Goal: Task Accomplishment & Management: Manage account settings

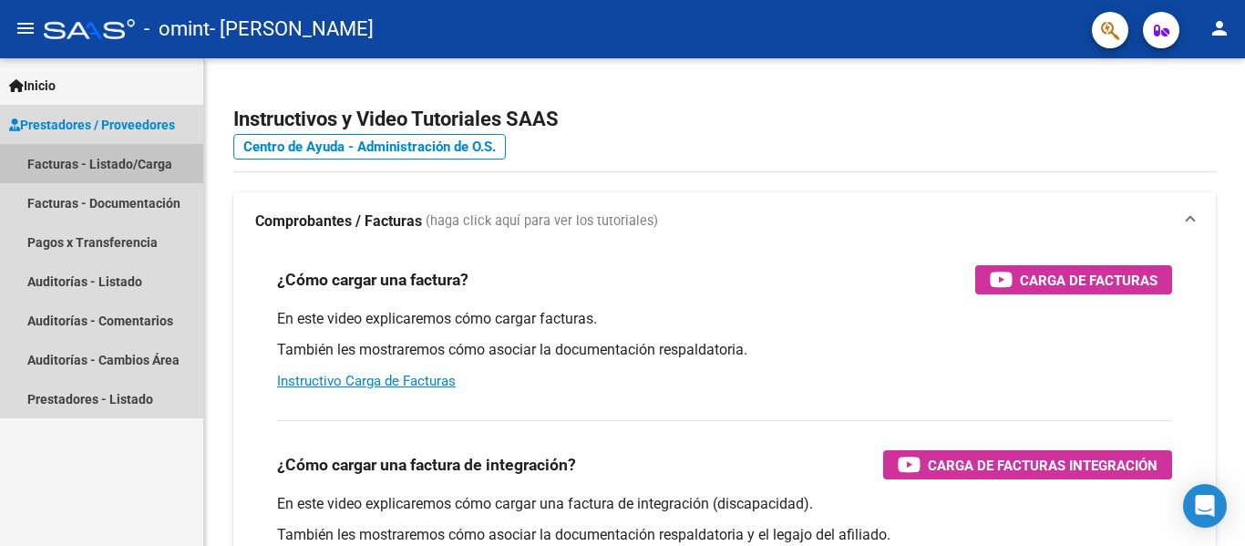
click at [145, 156] on link "Facturas - Listado/Carga" at bounding box center [101, 163] width 203 height 39
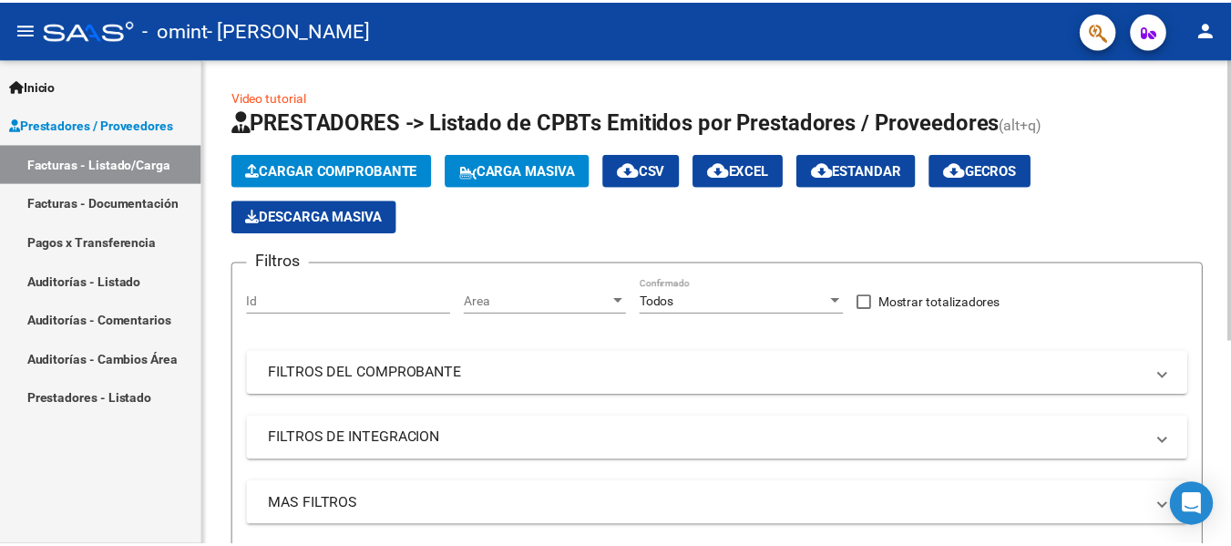
scroll to position [350, 0]
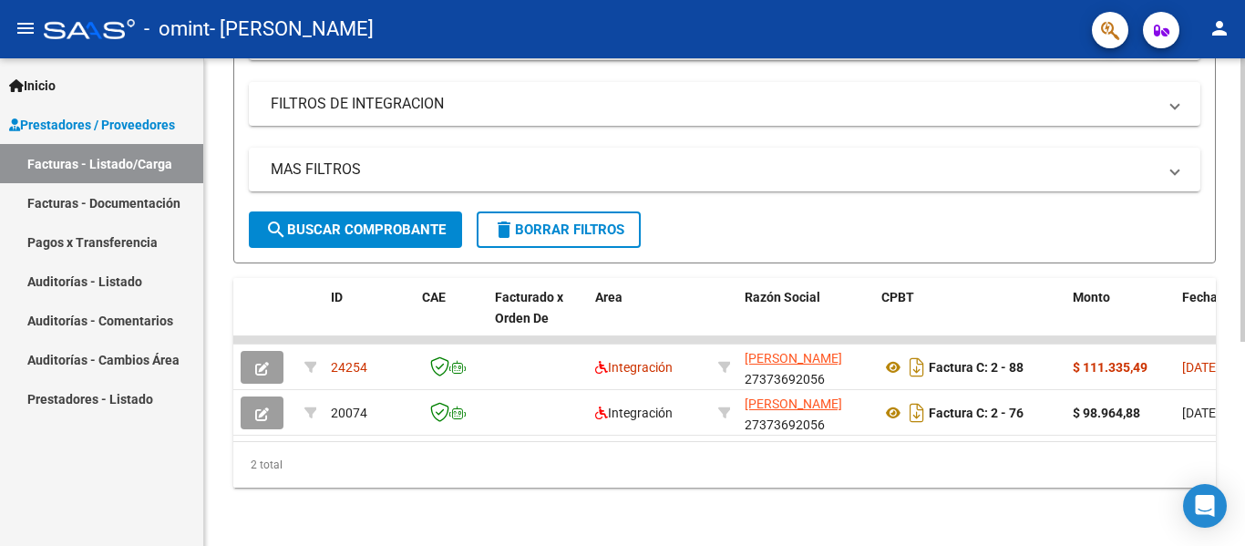
click at [1244, 364] on div at bounding box center [1242, 301] width 5 height 487
click at [1215, 26] on mat-icon "person" at bounding box center [1219, 28] width 22 height 22
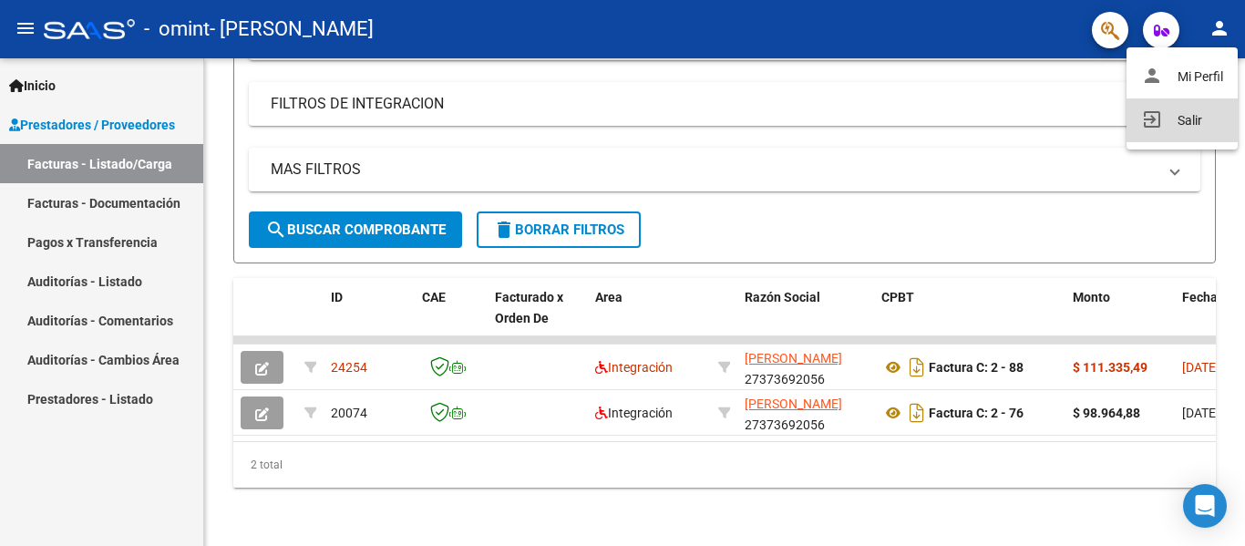
click at [1169, 121] on button "exit_to_app Salir" at bounding box center [1181, 120] width 111 height 44
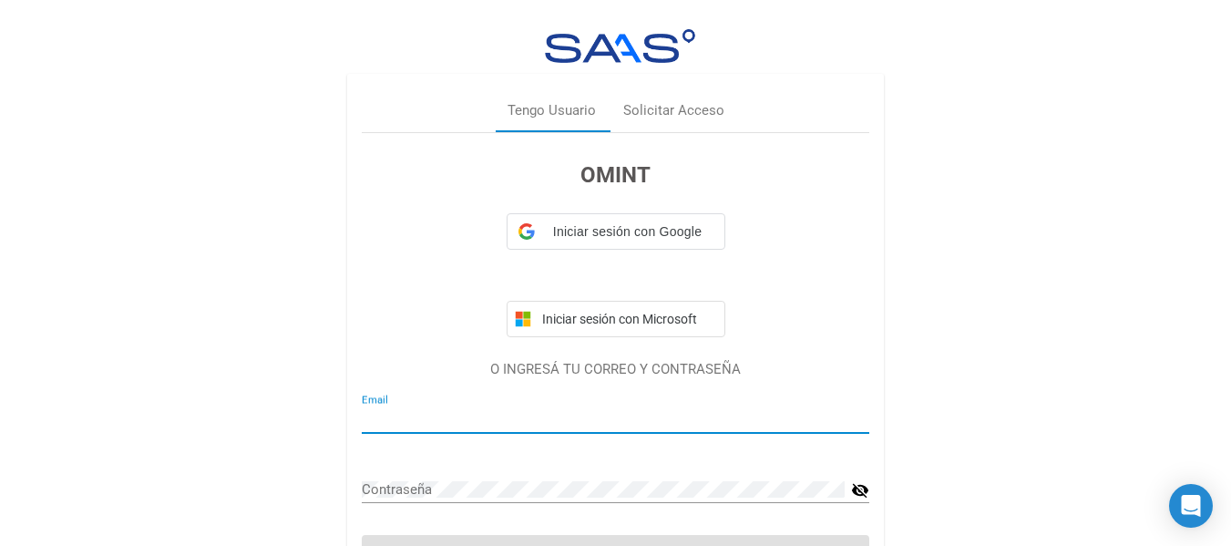
type input "[EMAIL_ADDRESS][DOMAIN_NAME]"
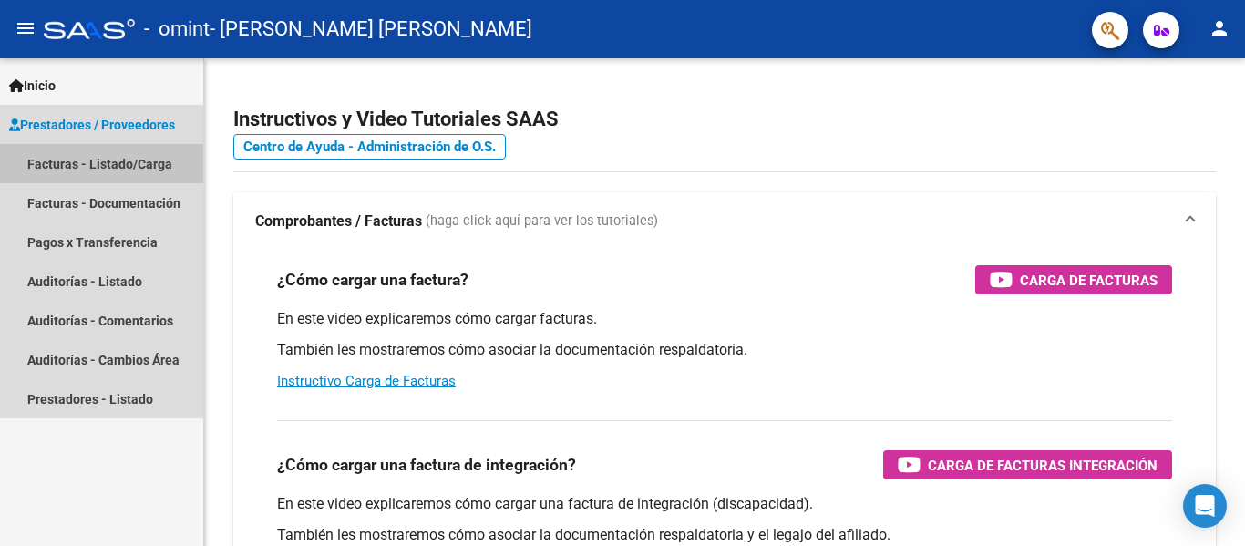
click at [125, 162] on link "Facturas - Listado/Carga" at bounding box center [101, 163] width 203 height 39
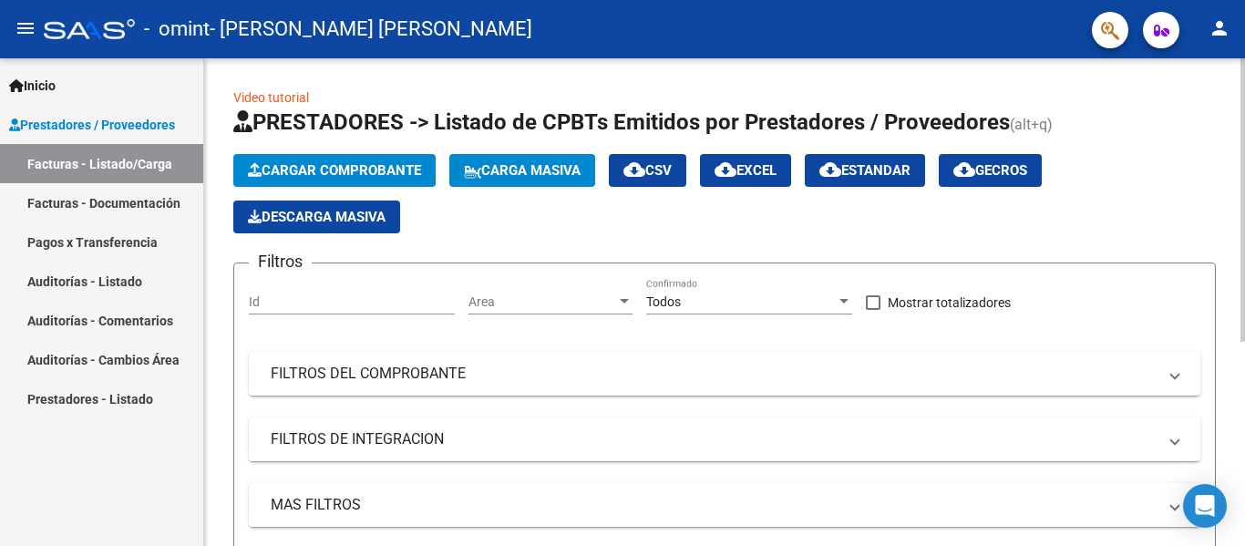
scroll to position [350, 0]
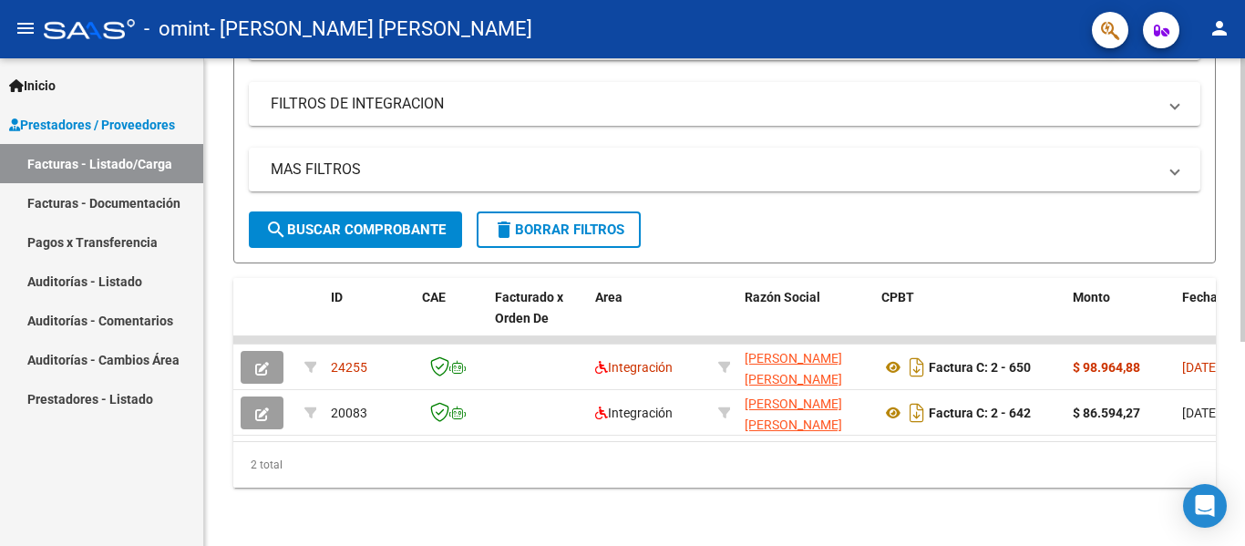
click at [1244, 366] on div at bounding box center [1242, 301] width 5 height 487
click at [1061, 449] on div "2 total" at bounding box center [724, 465] width 982 height 46
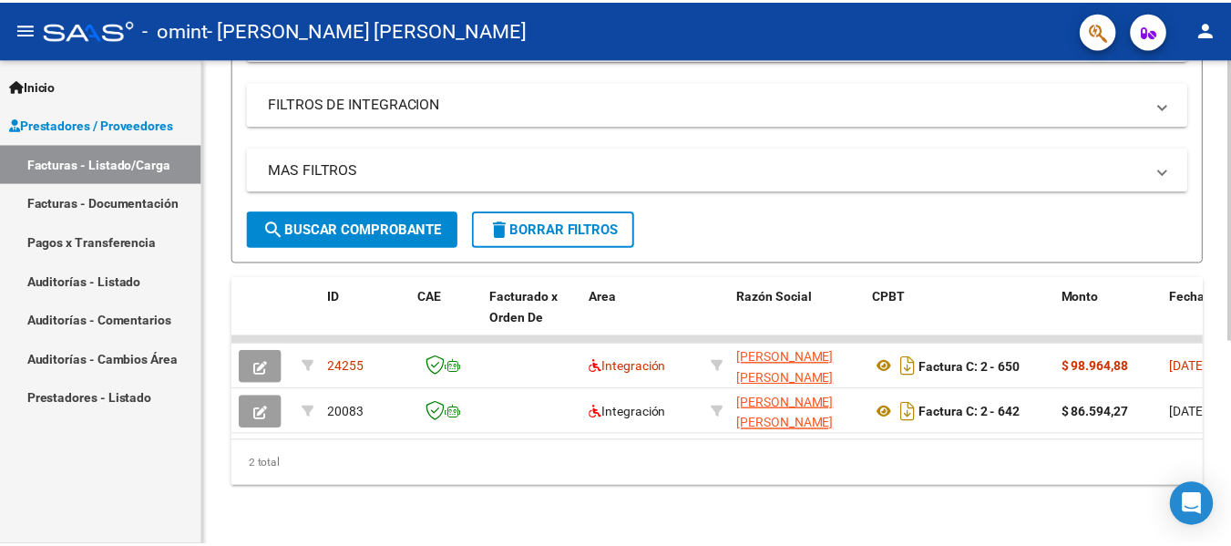
scroll to position [0, 859]
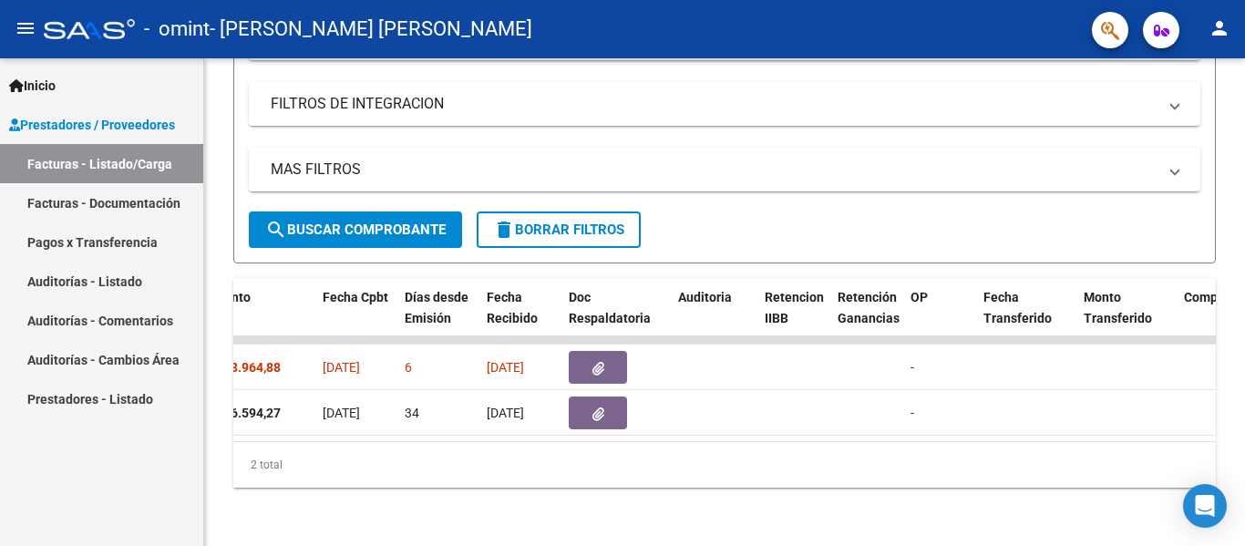
click at [1219, 41] on button "person" at bounding box center [1219, 29] width 36 height 36
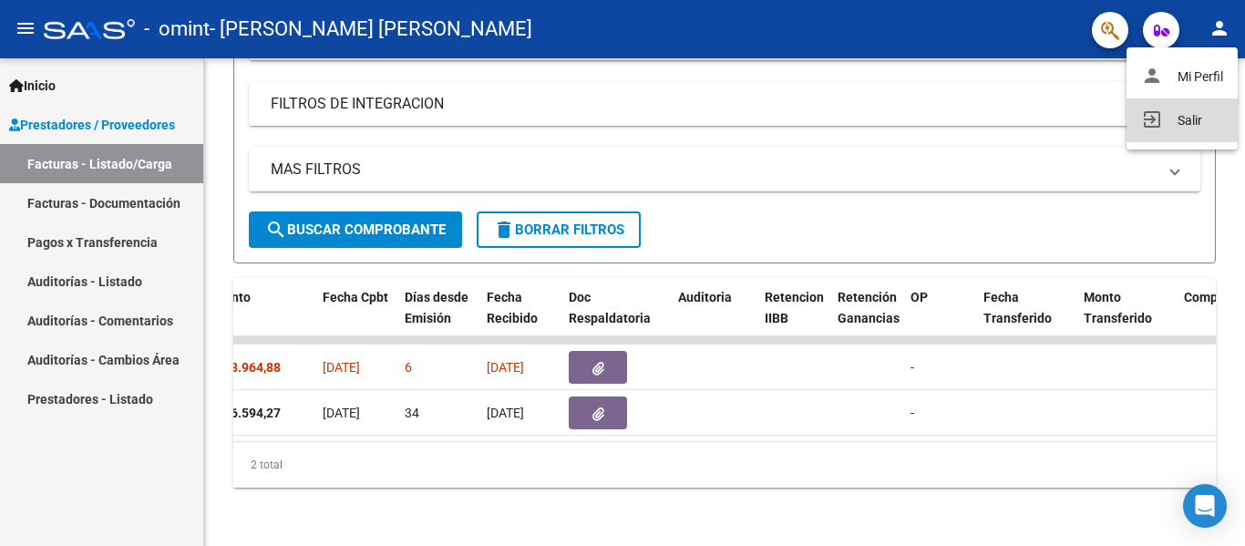
click at [1187, 114] on button "exit_to_app Salir" at bounding box center [1181, 120] width 111 height 44
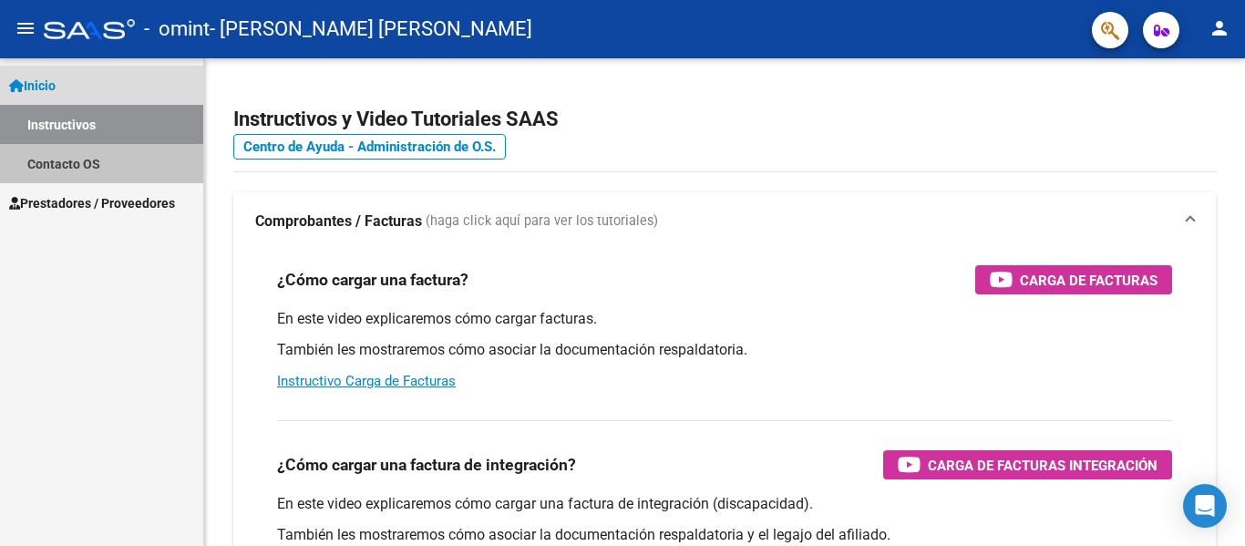
click at [74, 156] on link "Contacto OS" at bounding box center [101, 163] width 203 height 39
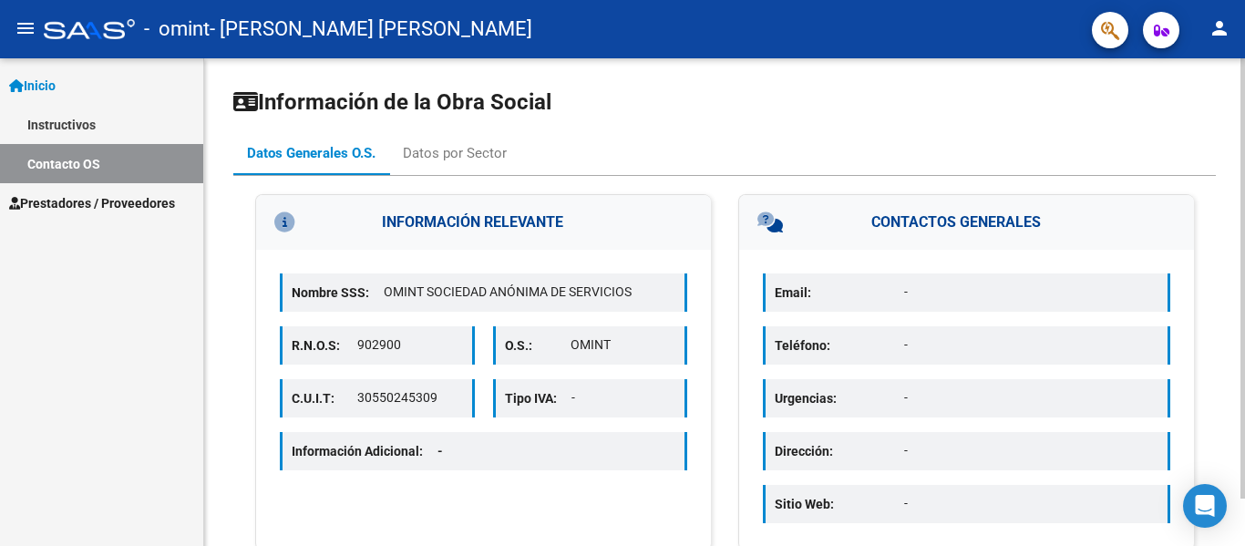
click at [1230, 309] on div at bounding box center [1242, 278] width 5 height 440
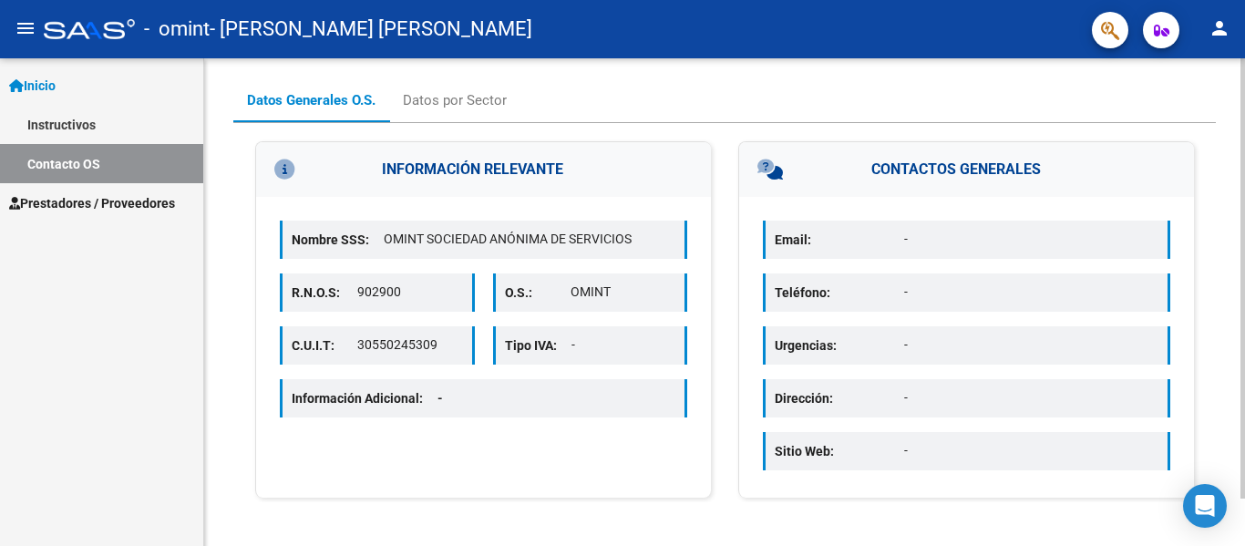
click at [1230, 528] on div at bounding box center [1242, 301] width 5 height 487
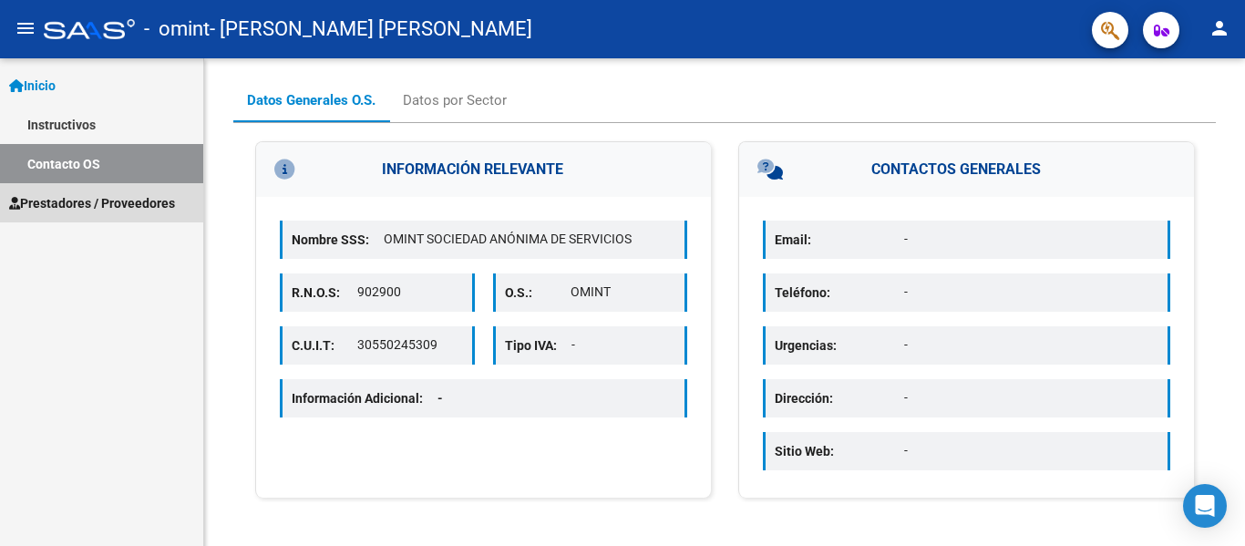
click at [57, 203] on span "Prestadores / Proveedores" at bounding box center [92, 203] width 166 height 20
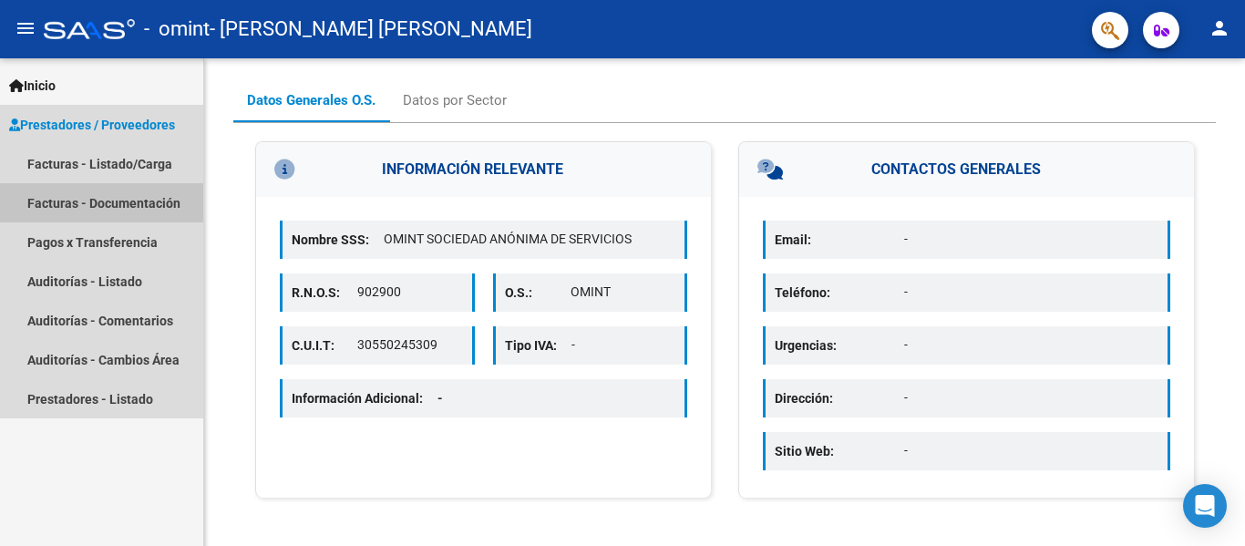
click at [140, 200] on link "Facturas - Documentación" at bounding box center [101, 202] width 203 height 39
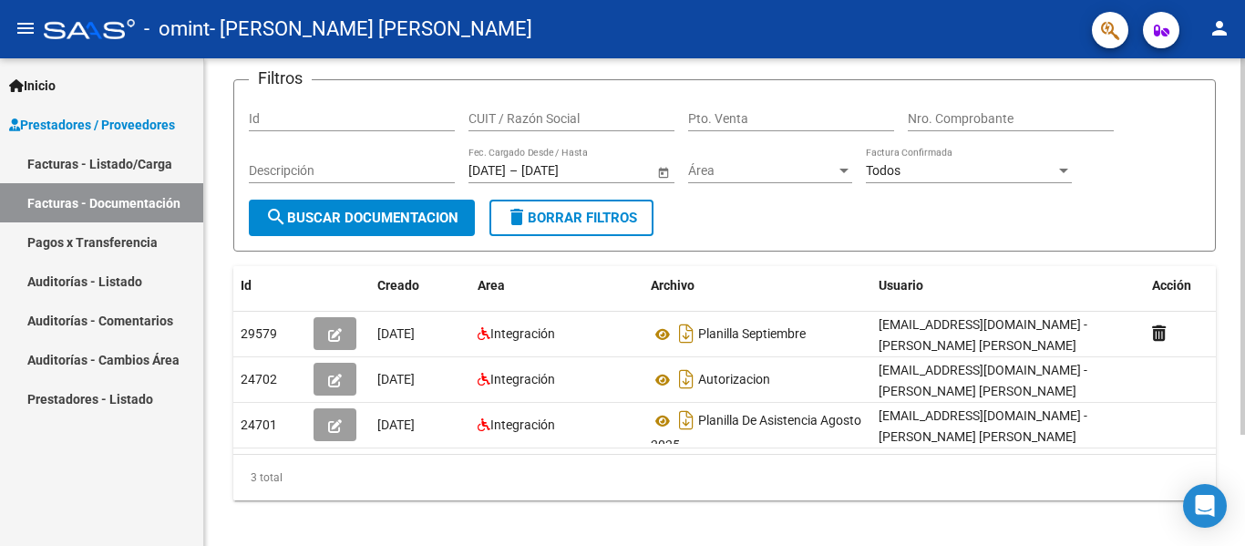
scroll to position [135, 0]
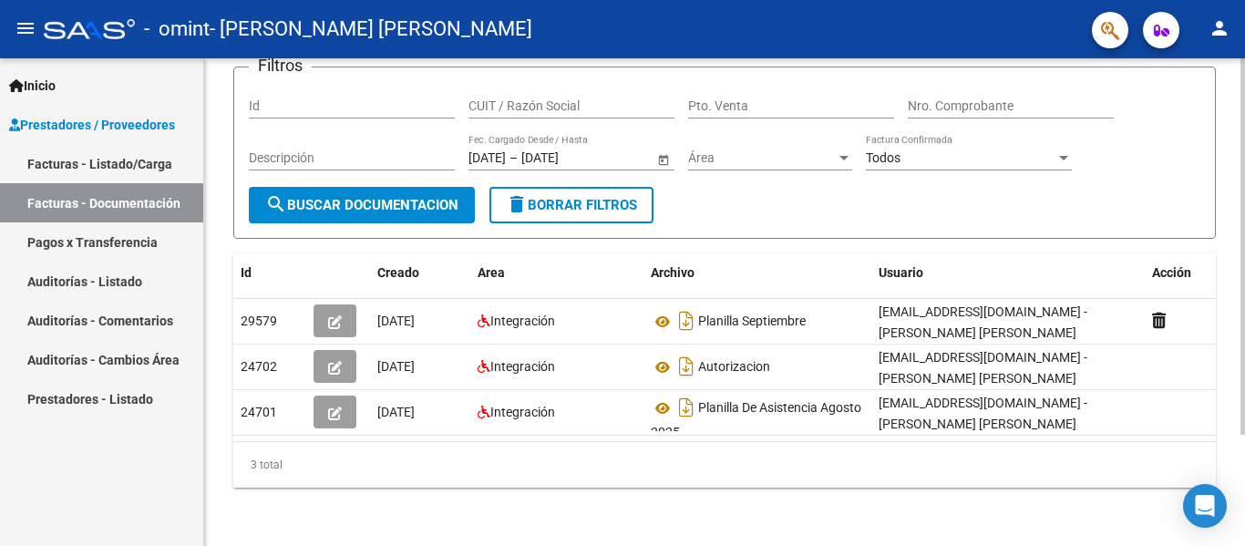
click at [1230, 470] on div at bounding box center [1242, 357] width 5 height 376
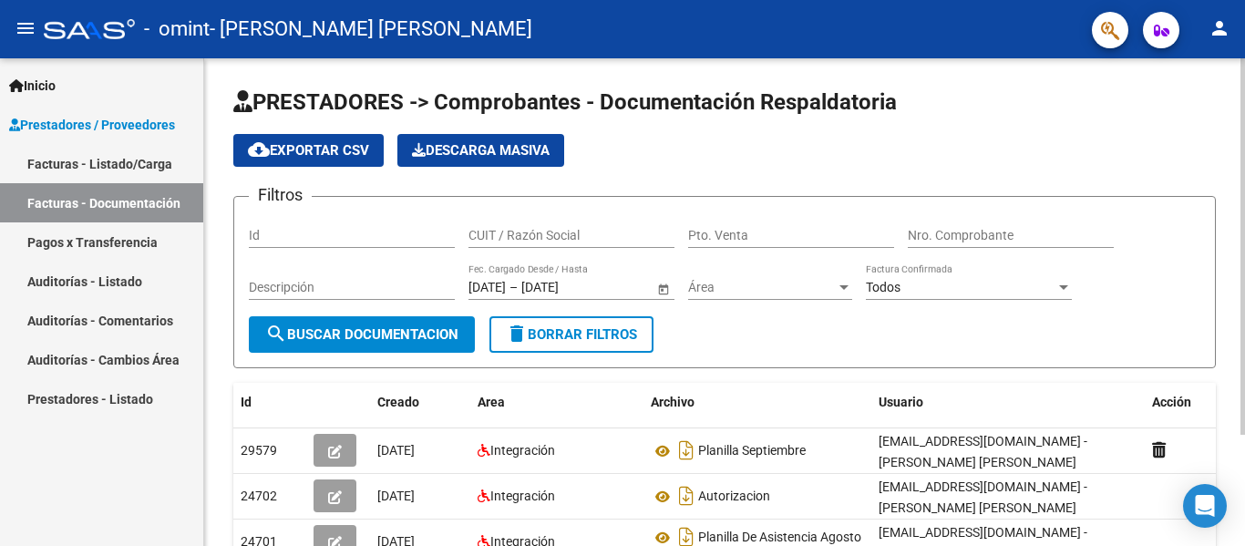
scroll to position [144, 0]
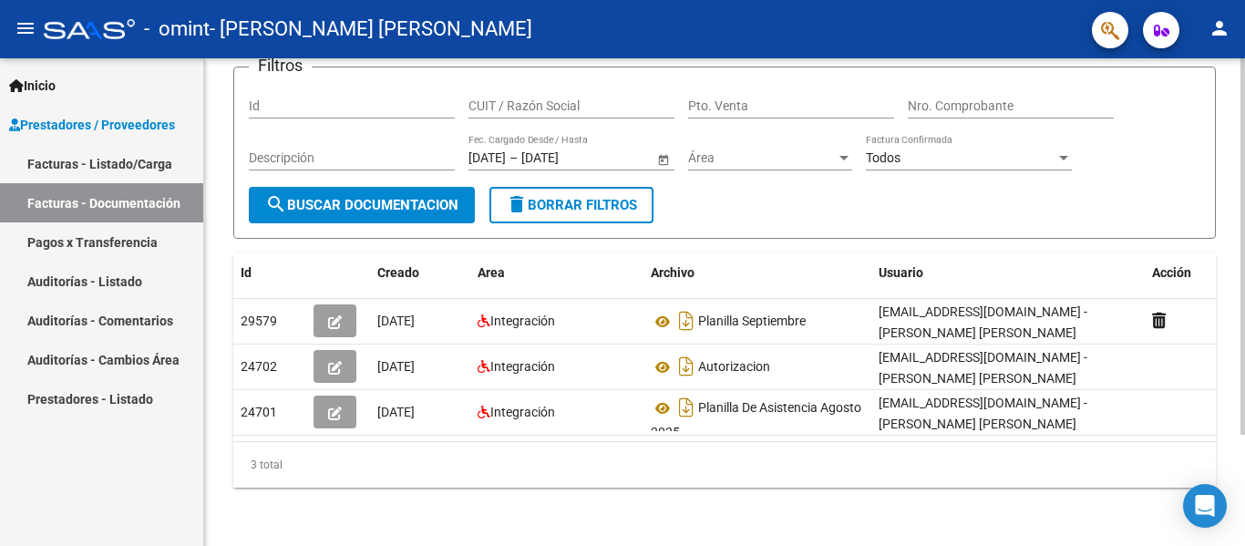
click at [1230, 436] on div at bounding box center [1242, 357] width 5 height 376
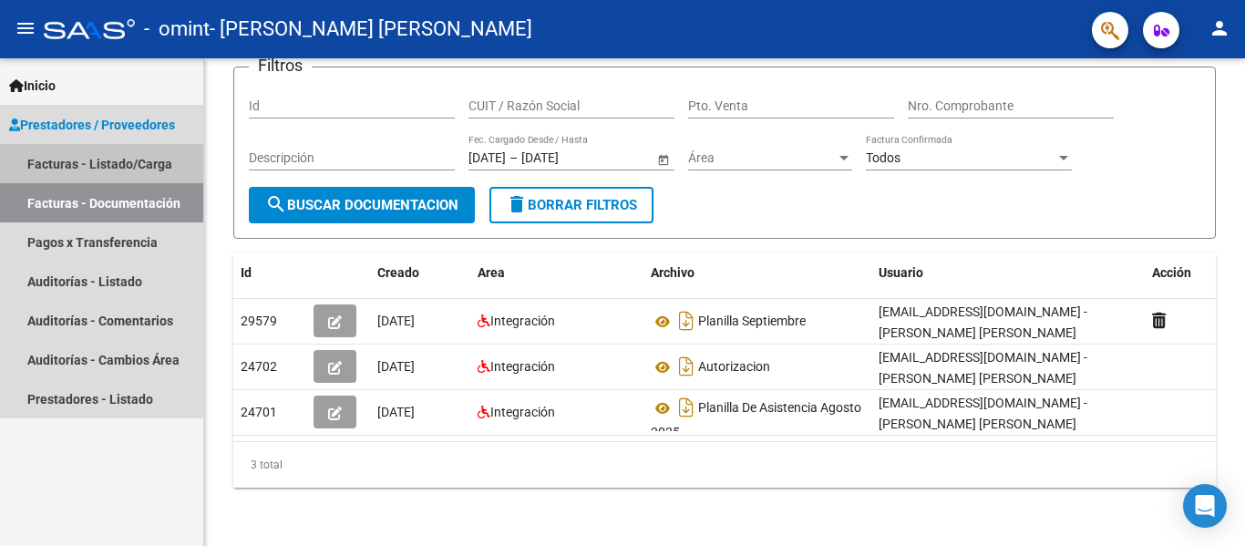
click at [117, 168] on link "Facturas - Listado/Carga" at bounding box center [101, 163] width 203 height 39
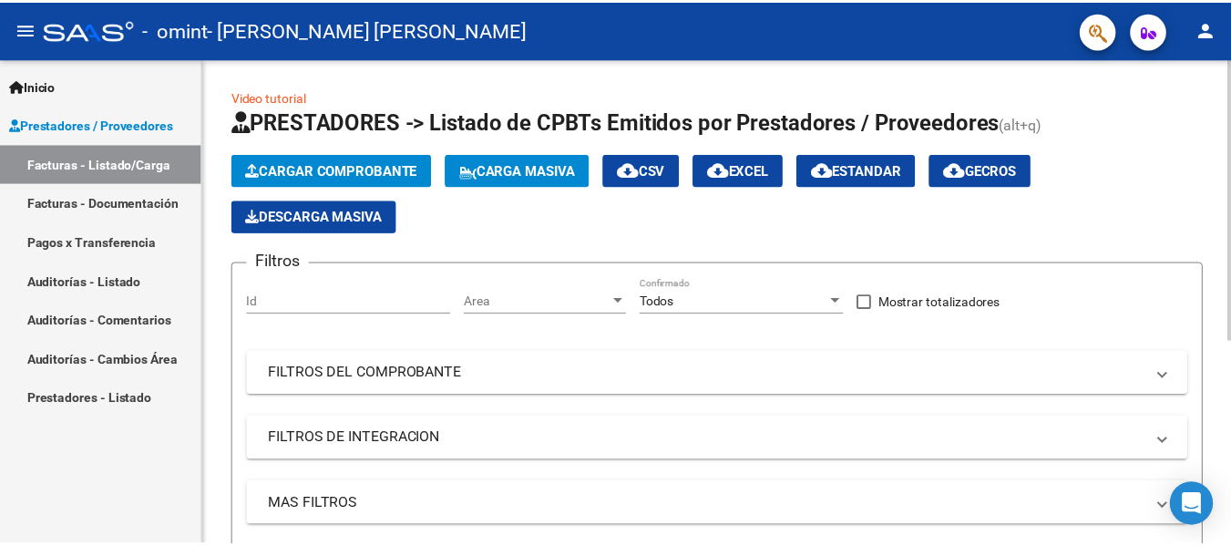
scroll to position [350, 0]
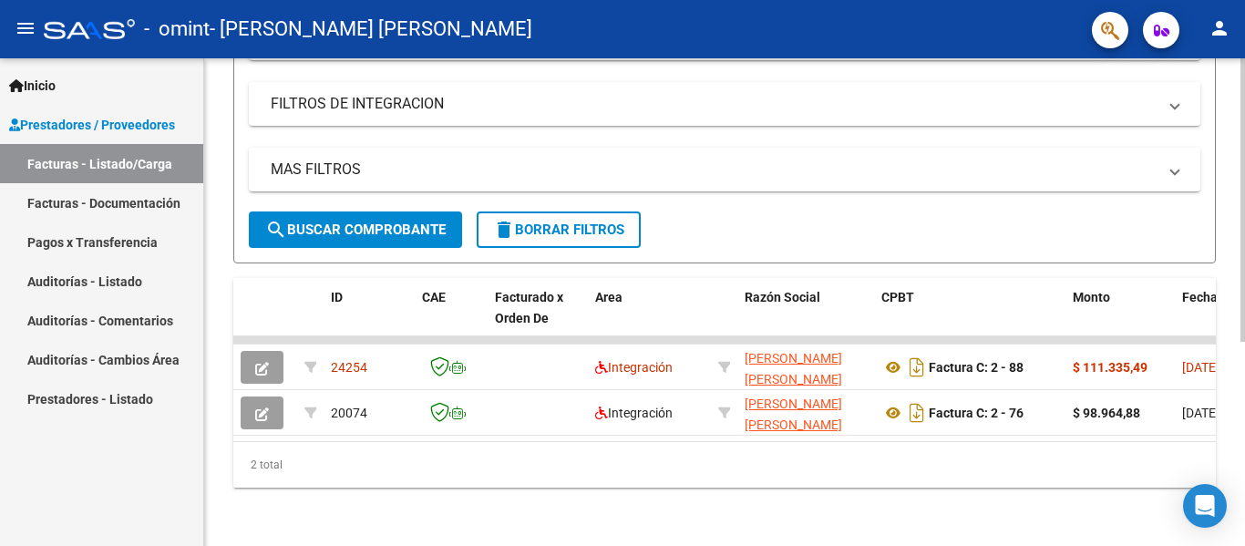
click at [1230, 367] on div at bounding box center [1242, 301] width 5 height 487
click at [1228, 32] on mat-icon "person" at bounding box center [1219, 28] width 22 height 22
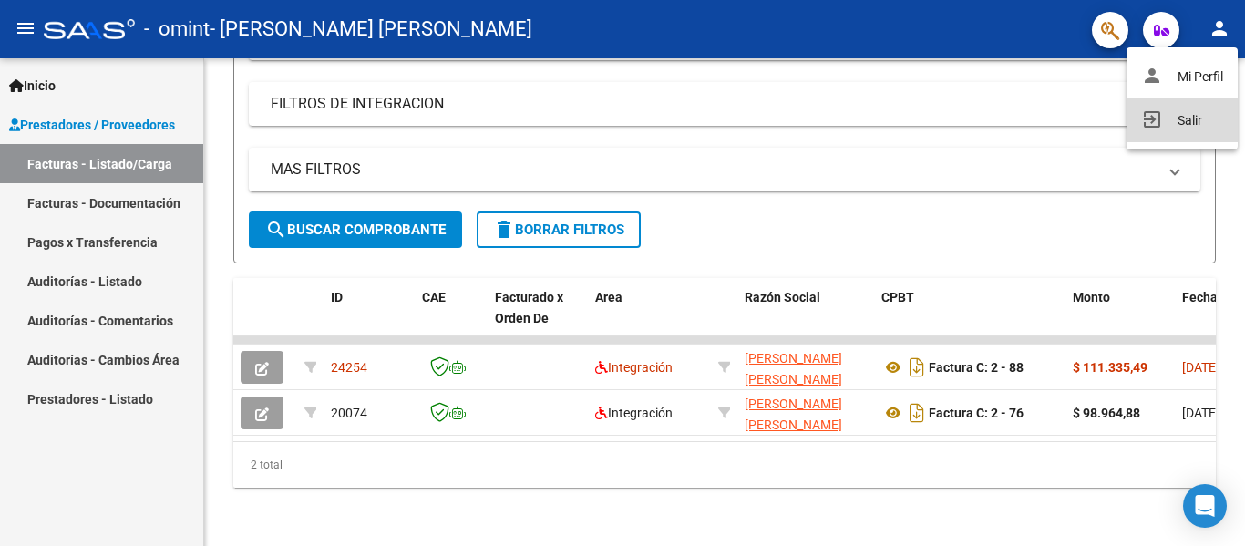
click at [1195, 116] on button "exit_to_app Salir" at bounding box center [1181, 120] width 111 height 44
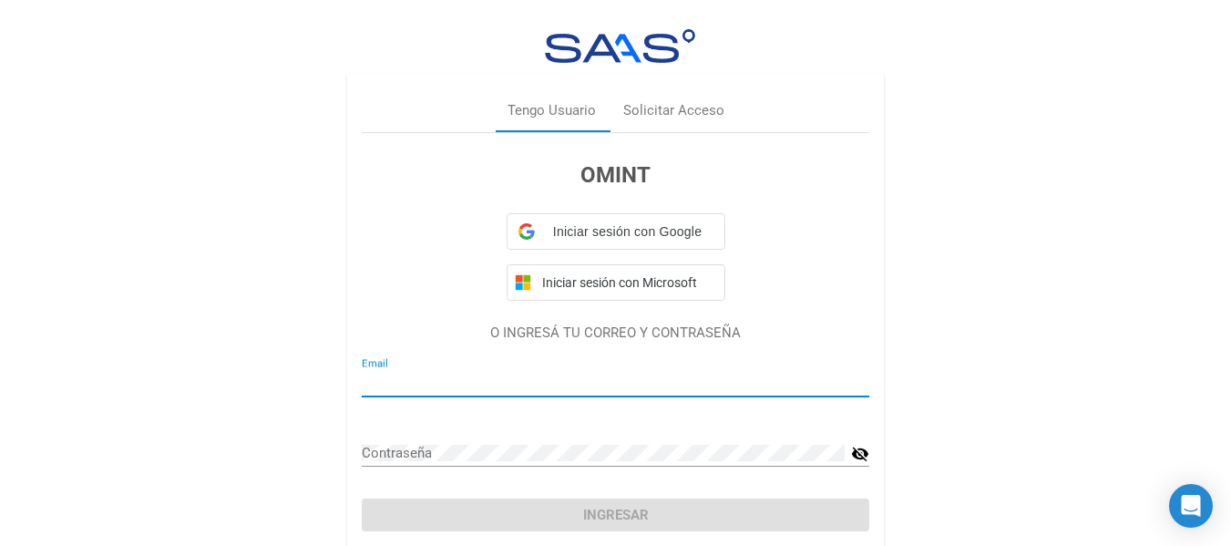
type input "[EMAIL_ADDRESS][DOMAIN_NAME]"
